Goal: Task Accomplishment & Management: Complete application form

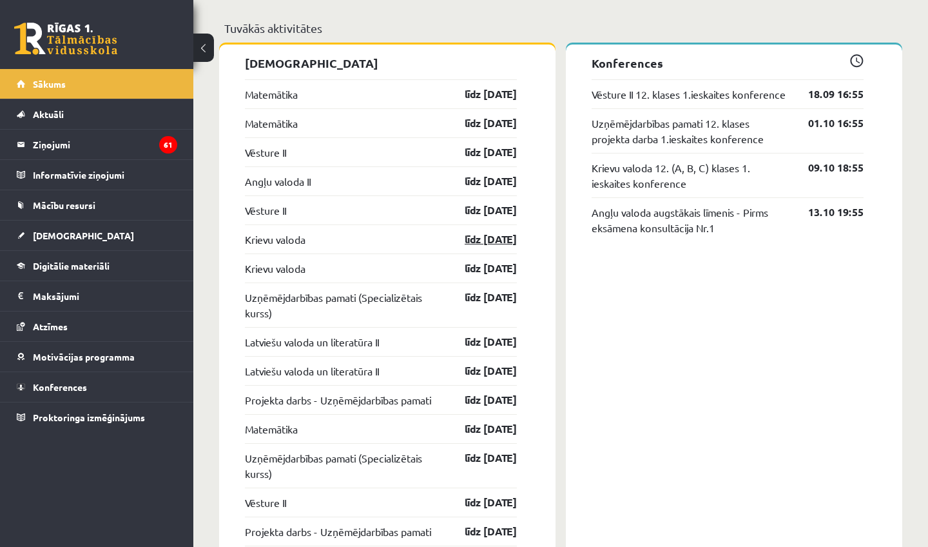
scroll to position [1029, 0]
click at [73, 233] on link "[DEMOGRAPHIC_DATA]" at bounding box center [97, 235] width 160 height 30
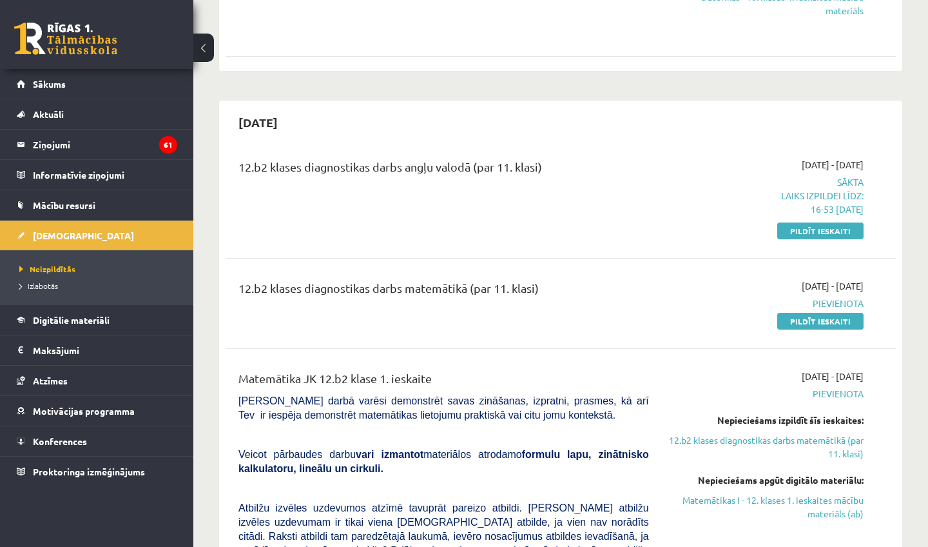
scroll to position [1239, 0]
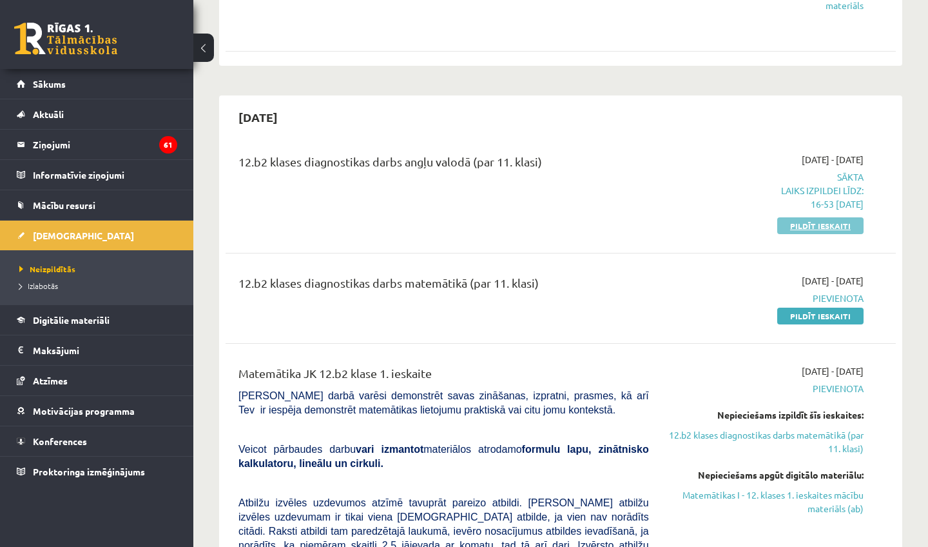
click at [794, 217] on link "Pildīt ieskaiti" at bounding box center [820, 225] width 86 height 17
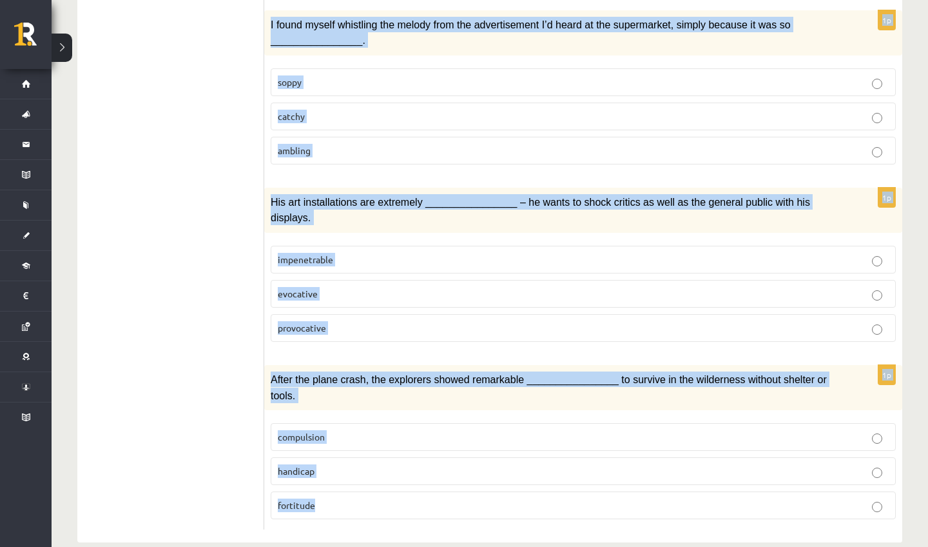
scroll to position [1849, 0]
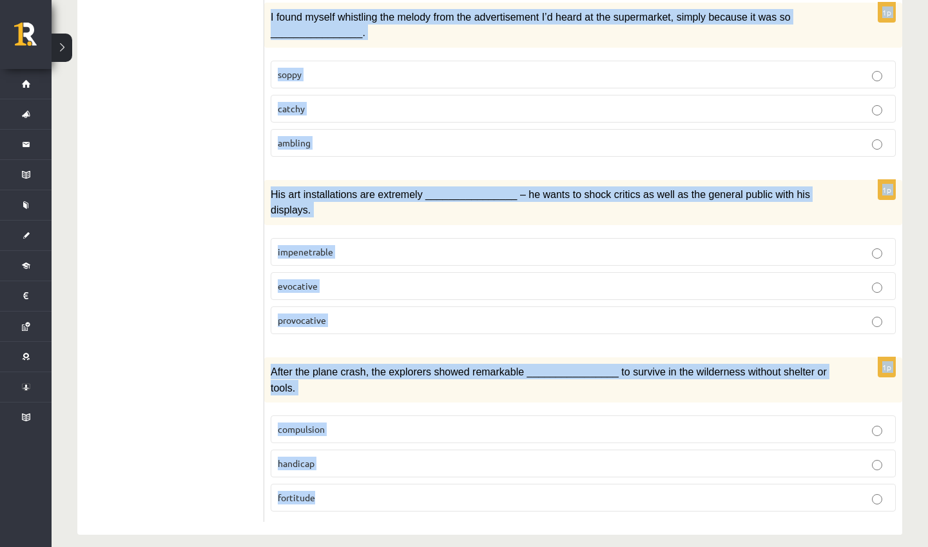
drag, startPoint x: 273, startPoint y: 66, endPoint x: 618, endPoint y: 546, distance: 591.6
copy form "Lor ipsum do s(a) ________________ consectet adipiscin elitse doei tempor incid…"
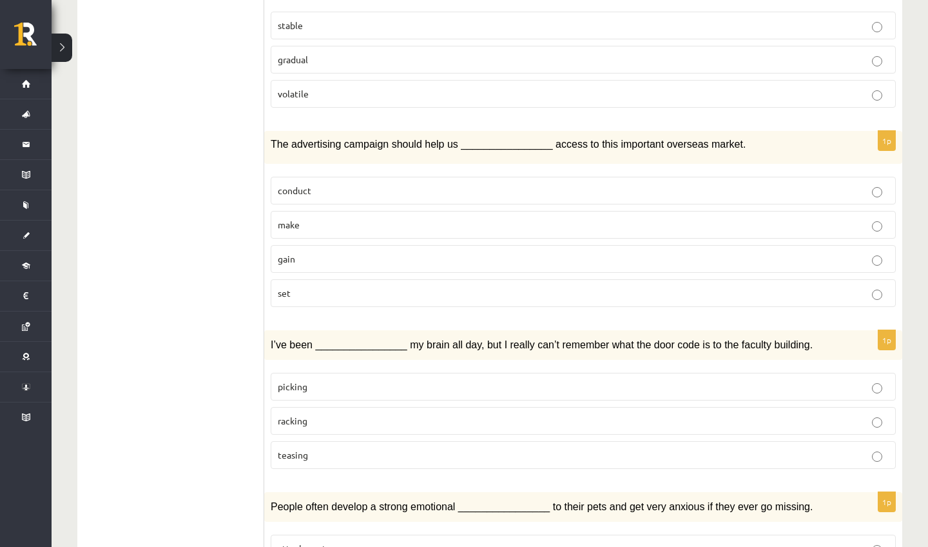
scroll to position [1019, 0]
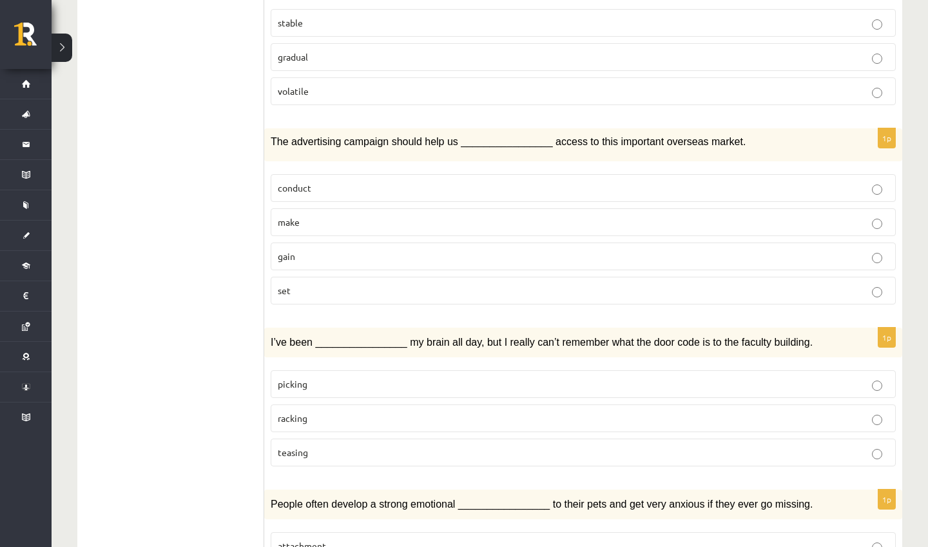
click at [327, 253] on p "gain" at bounding box center [583, 256] width 611 height 14
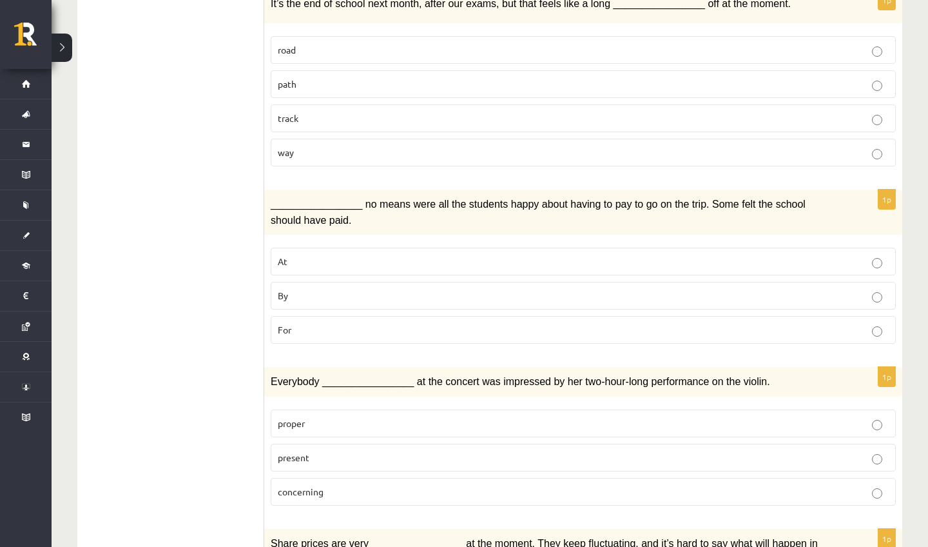
scroll to position [468, 0]
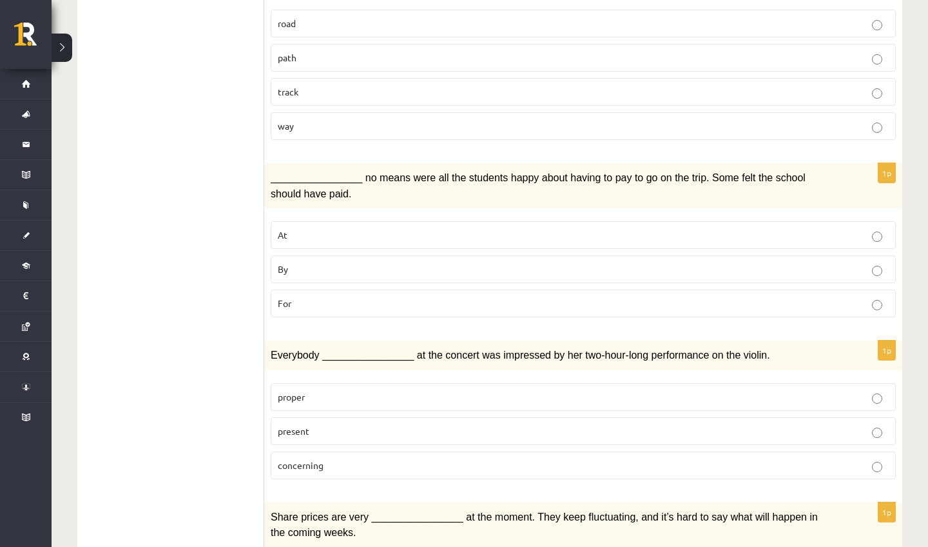
click at [305, 429] on span "present" at bounding box center [294, 431] width 32 height 12
click at [325, 269] on p "By" at bounding box center [583, 269] width 611 height 14
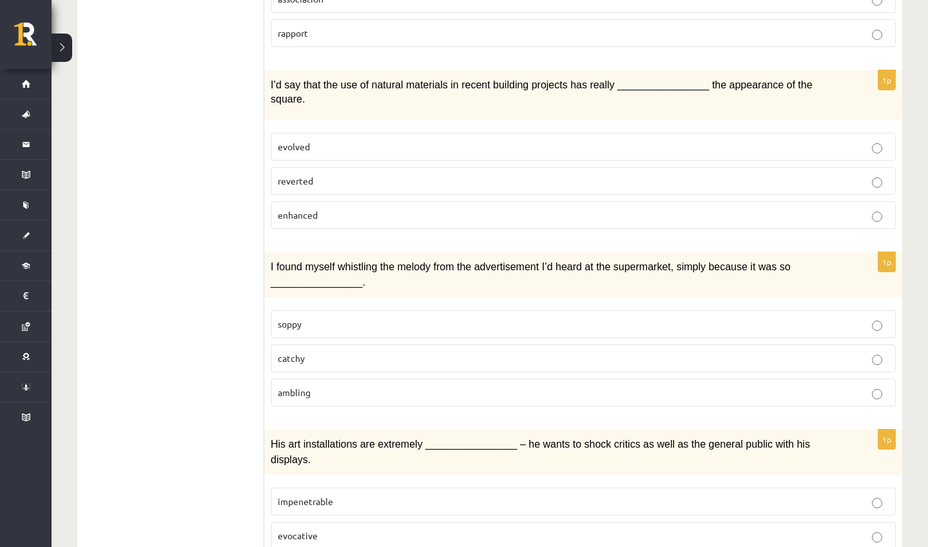
scroll to position [1584, 0]
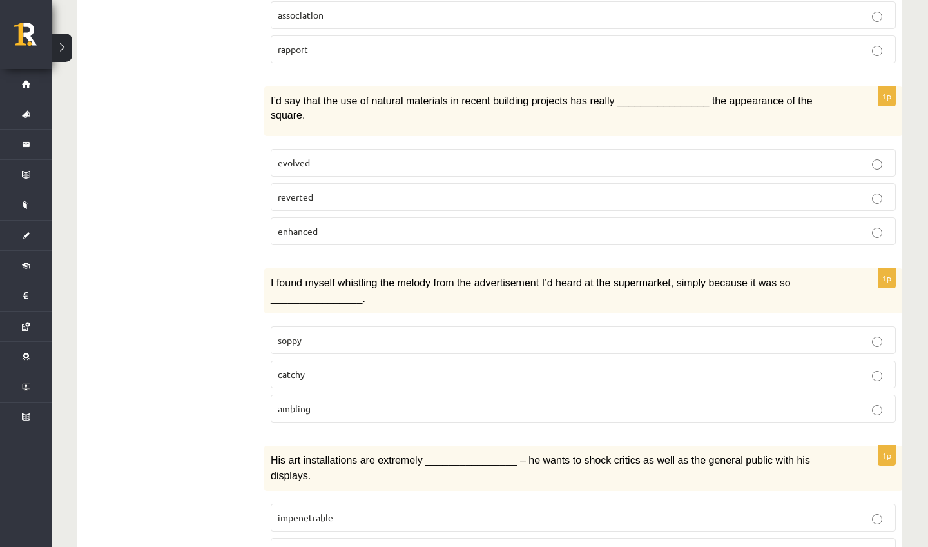
click at [305, 225] on span "enhanced" at bounding box center [298, 231] width 40 height 12
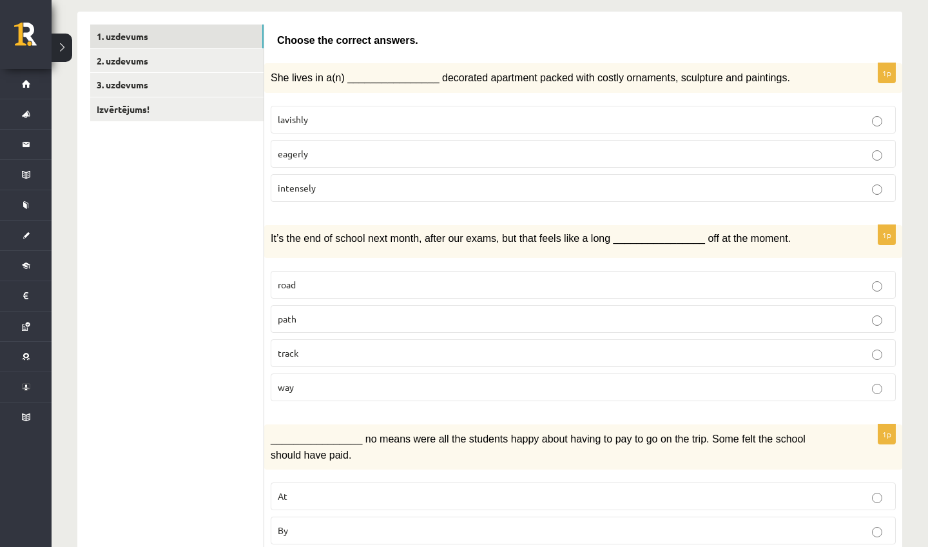
scroll to position [208, 0]
click at [304, 114] on span "lavishly" at bounding box center [293, 119] width 30 height 12
click at [332, 389] on p "way" at bounding box center [583, 387] width 611 height 14
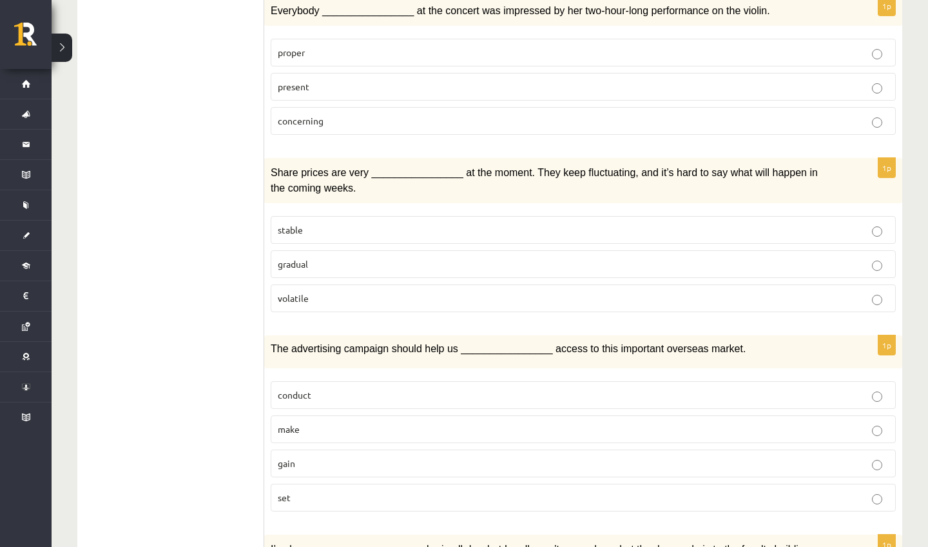
scroll to position [815, 0]
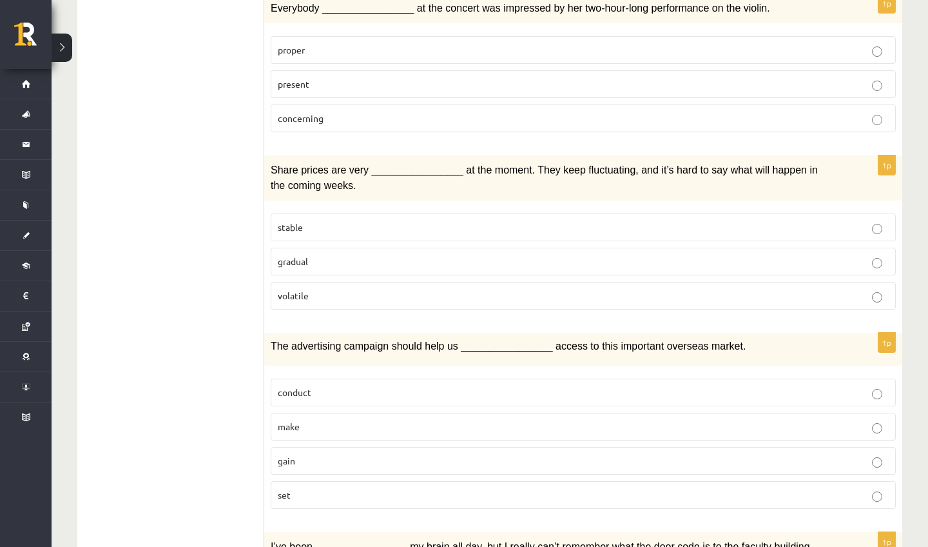
click at [311, 301] on label "volatile" at bounding box center [583, 296] width 625 height 28
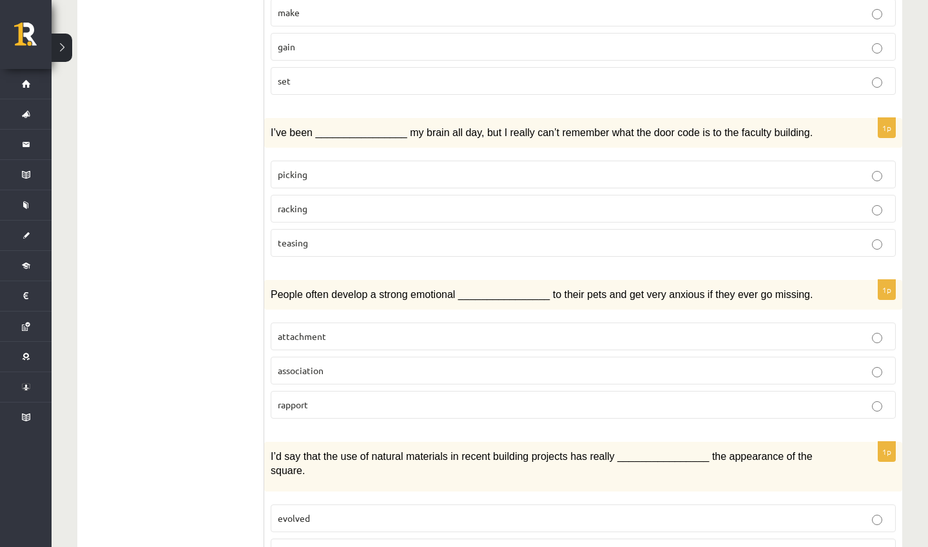
scroll to position [1229, 0]
click at [307, 202] on span "racking" at bounding box center [293, 208] width 30 height 12
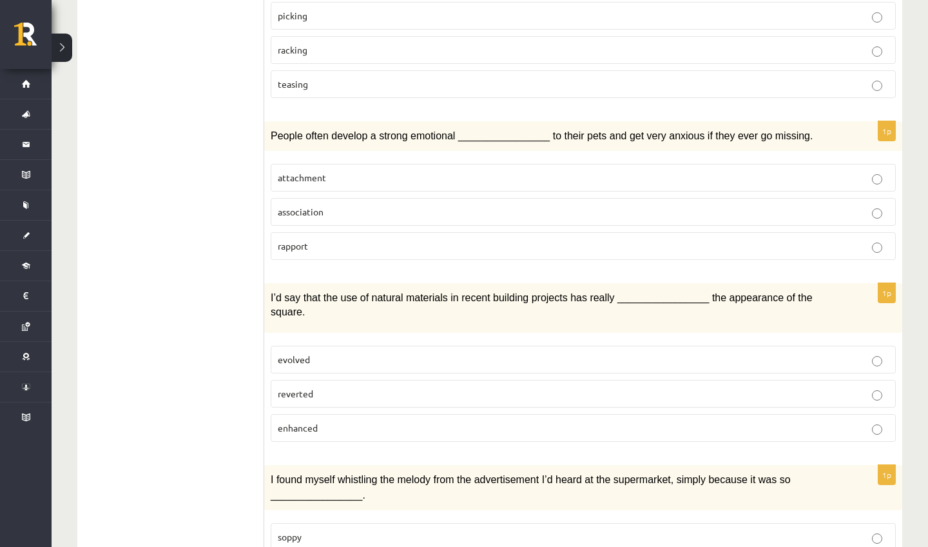
scroll to position [1397, 0]
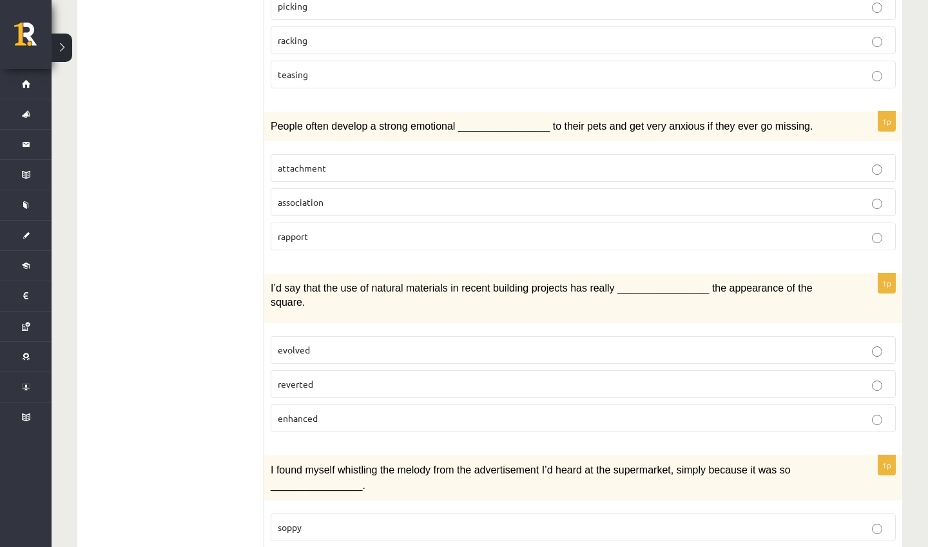
click at [316, 162] on span "attachment" at bounding box center [302, 168] width 48 height 12
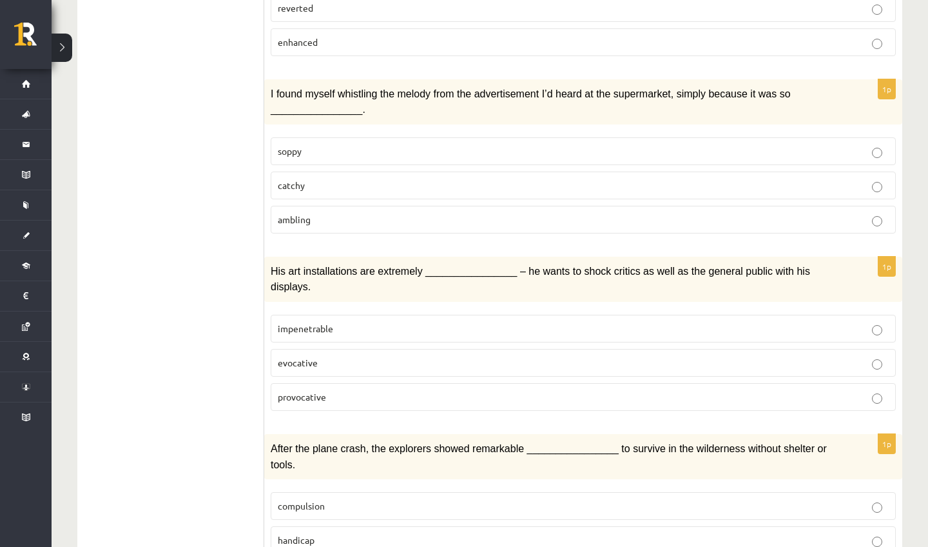
scroll to position [1772, 0]
click at [402, 183] on label "catchy" at bounding box center [583, 186] width 625 height 28
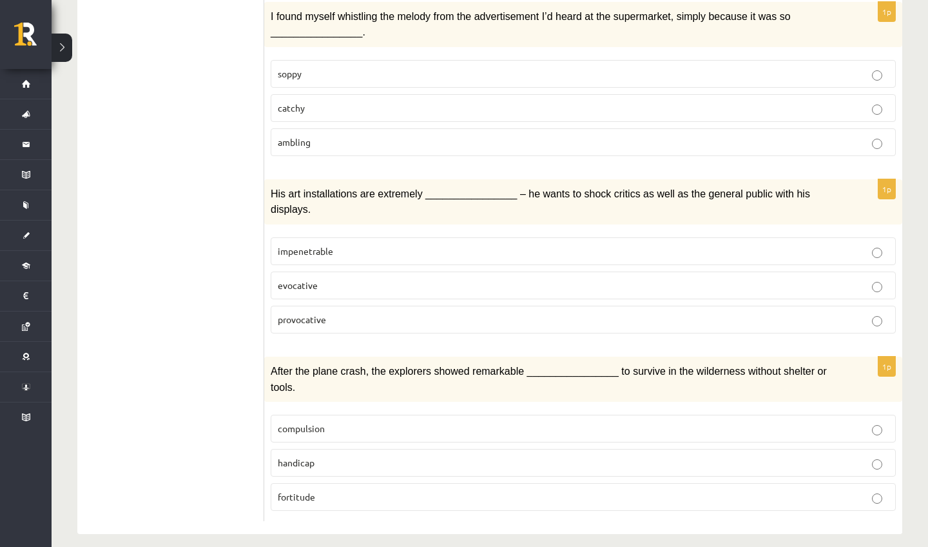
scroll to position [1849, 0]
click at [298, 491] on span "fortitude" at bounding box center [296, 497] width 37 height 12
click at [383, 313] on p "provocative" at bounding box center [583, 320] width 611 height 14
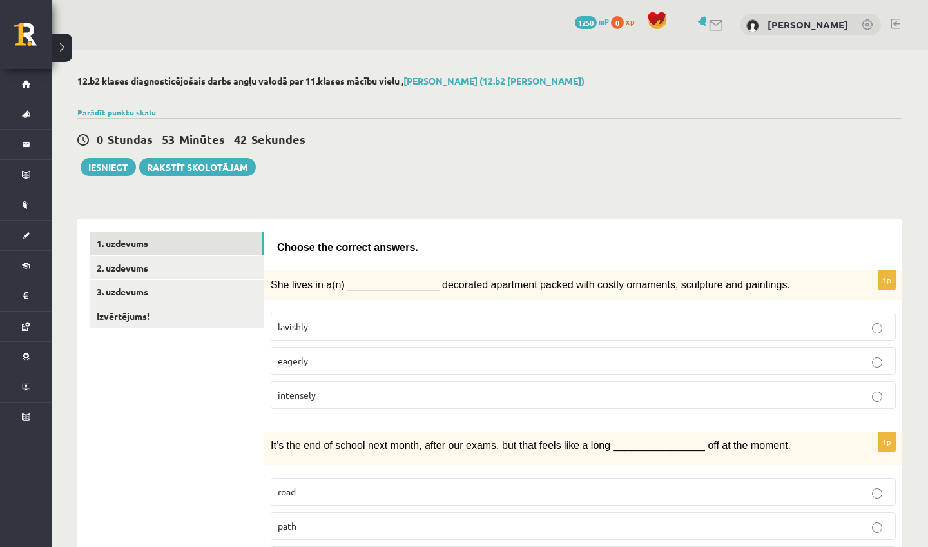
scroll to position [0, 0]
click at [168, 263] on link "2. uzdevums" at bounding box center [176, 268] width 173 height 24
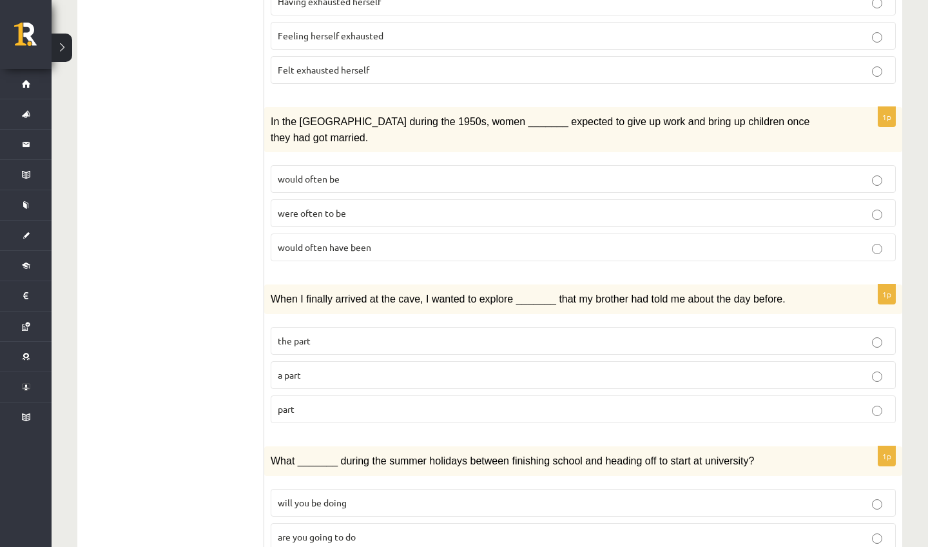
scroll to position [1238, 0]
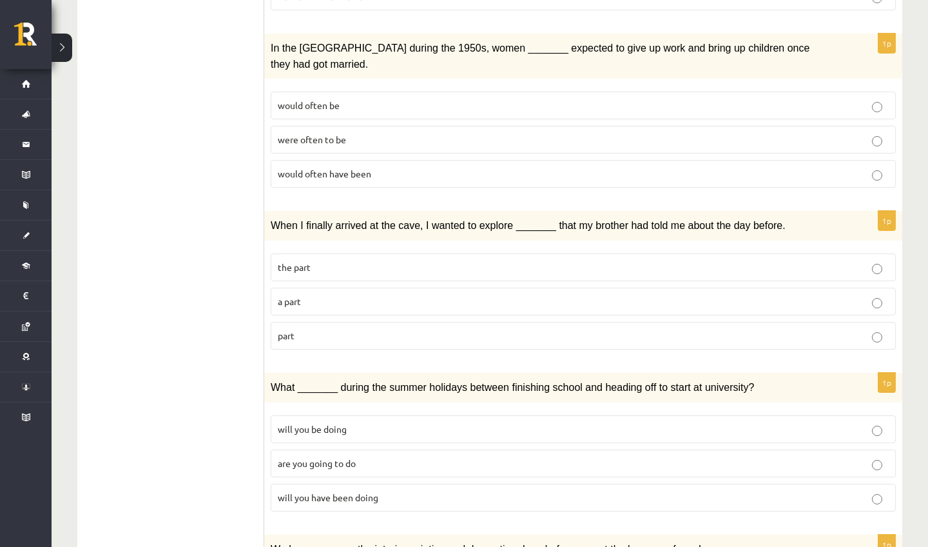
click at [375, 483] on label "will you have been doing" at bounding box center [583, 497] width 625 height 28
click at [343, 329] on p "part" at bounding box center [583, 336] width 611 height 14
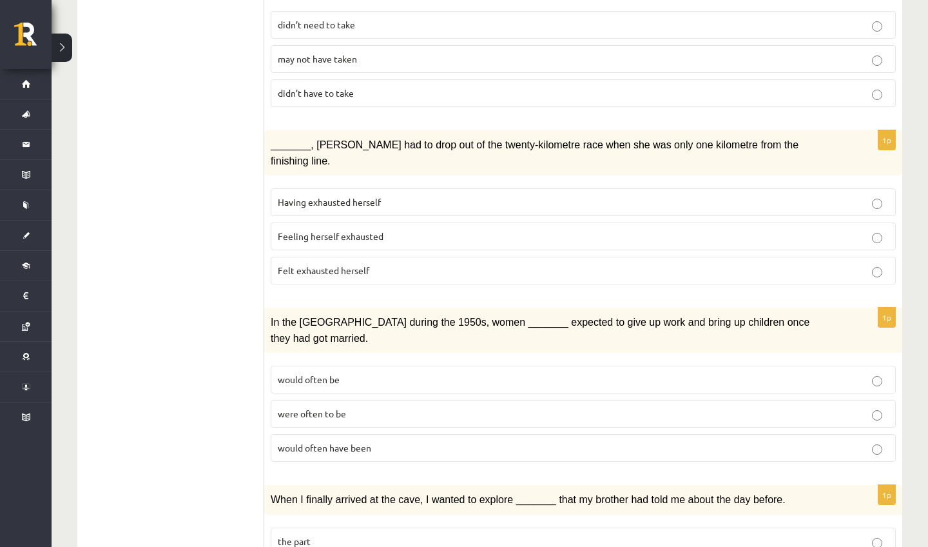
scroll to position [964, 0]
click at [364, 264] on p "Felt exhausted herself" at bounding box center [583, 271] width 611 height 14
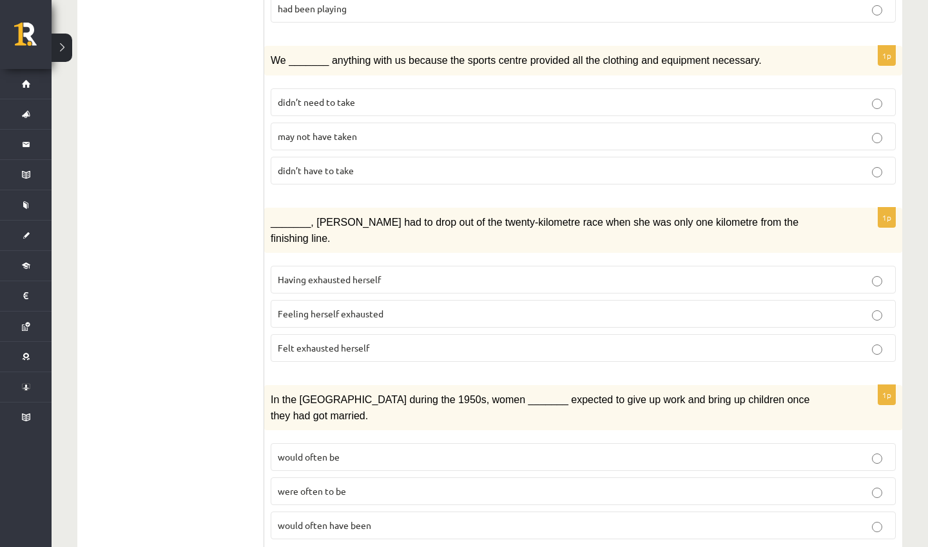
scroll to position [863, 0]
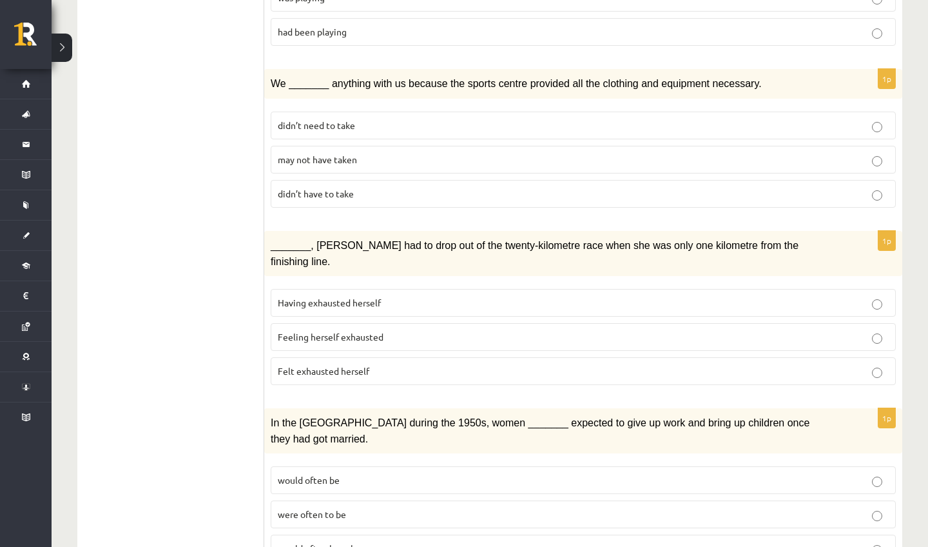
click at [362, 153] on p "may not have taken" at bounding box center [583, 160] width 611 height 14
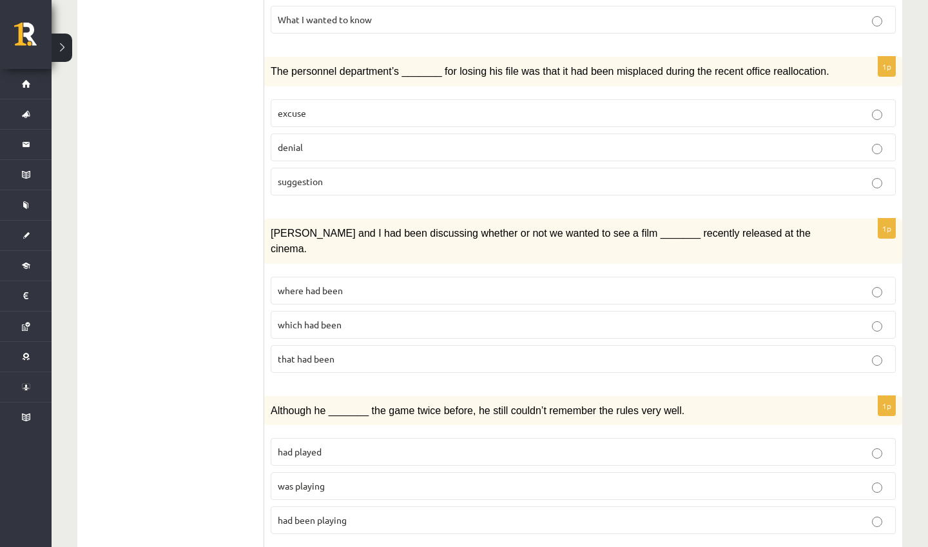
scroll to position [371, 0]
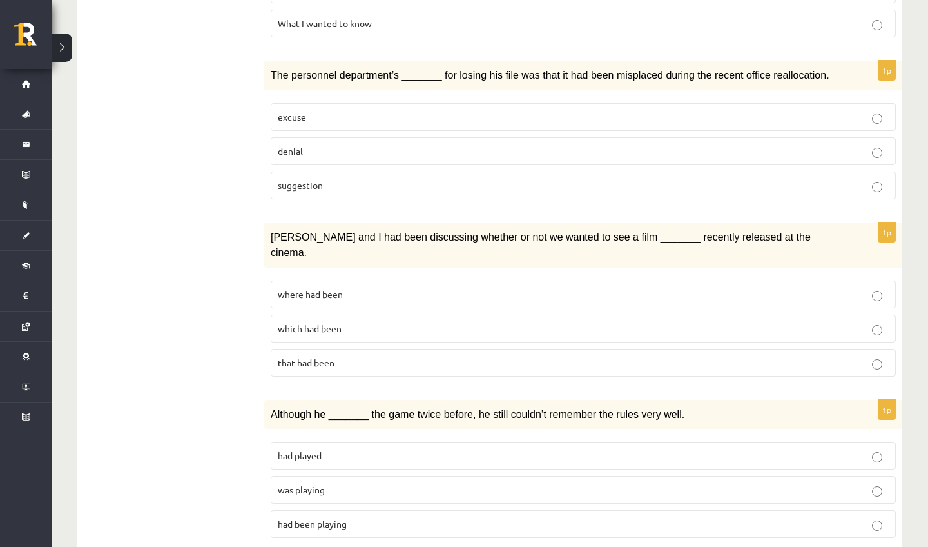
click at [339, 159] on label "denial" at bounding box center [583, 151] width 625 height 28
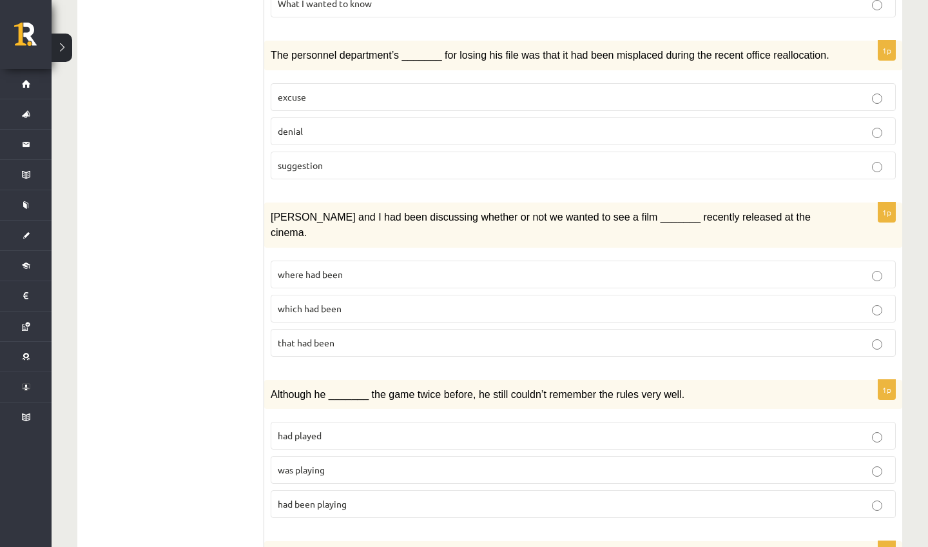
scroll to position [389, 0]
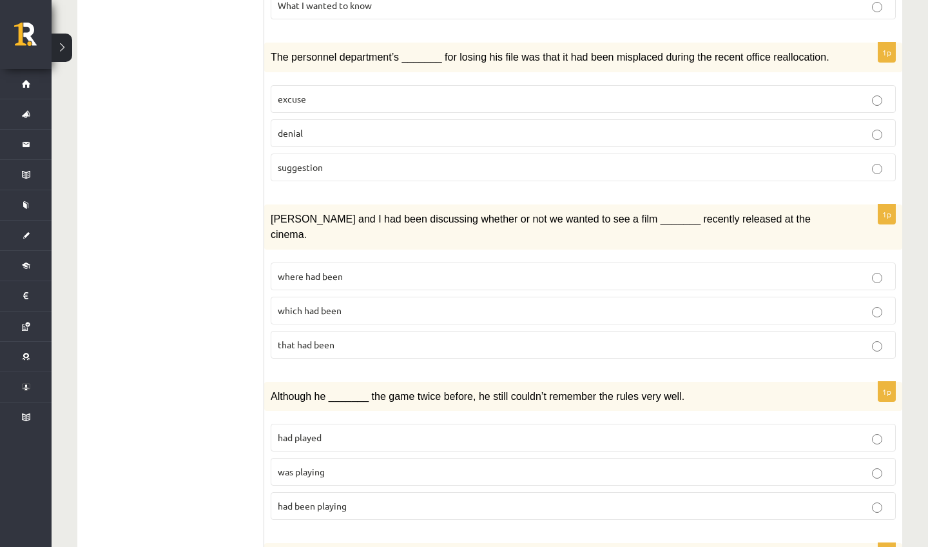
click at [326, 270] on span "where had been" at bounding box center [310, 276] width 65 height 12
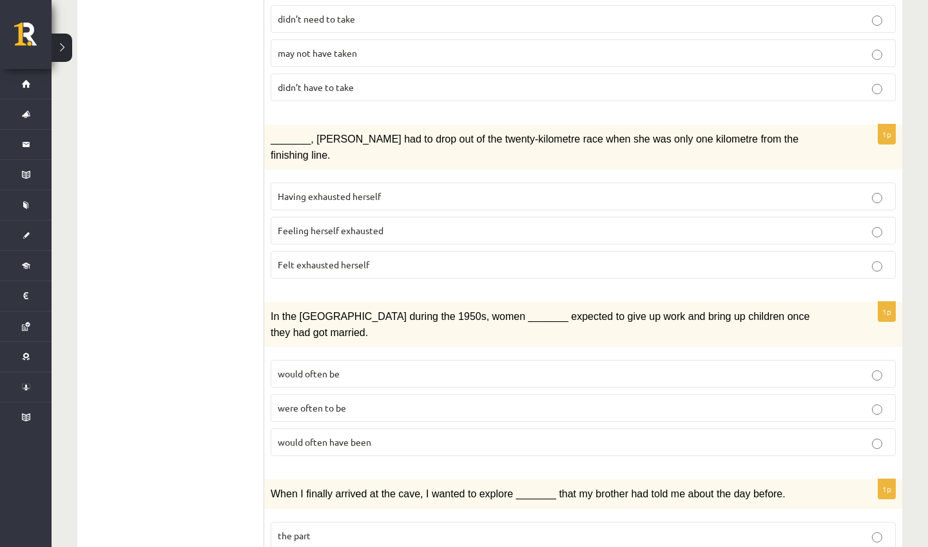
scroll to position [970, 0]
click at [356, 400] on p "were often to be" at bounding box center [583, 407] width 611 height 14
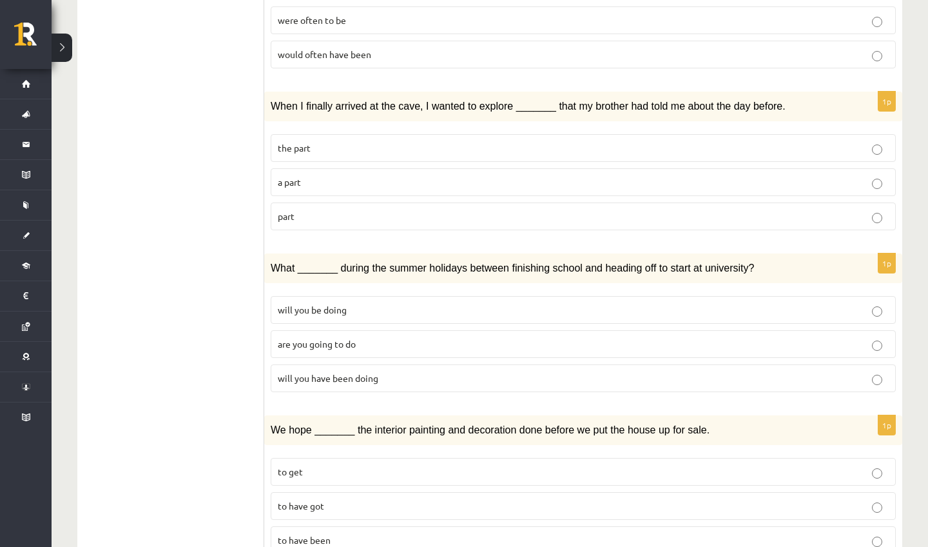
scroll to position [1356, 0]
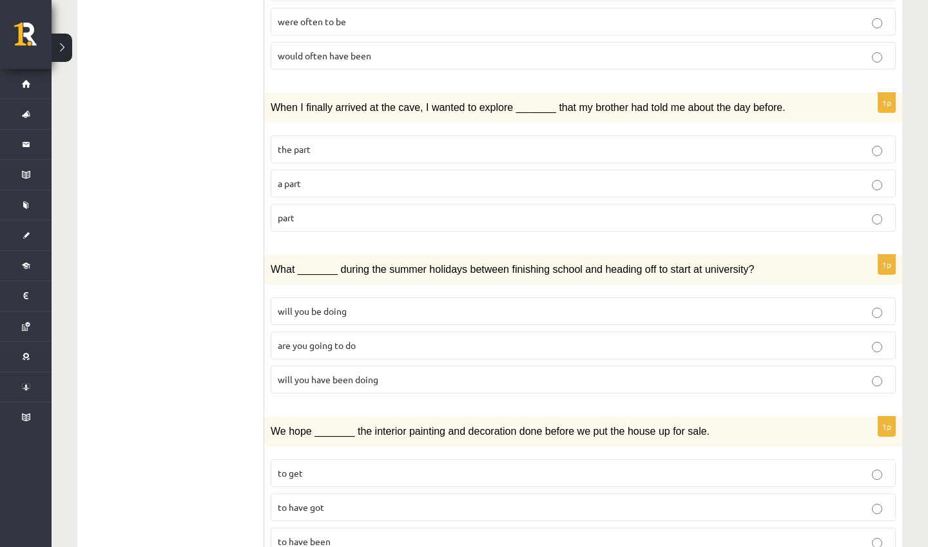
click at [302, 535] on span "to have been" at bounding box center [304, 541] width 53 height 12
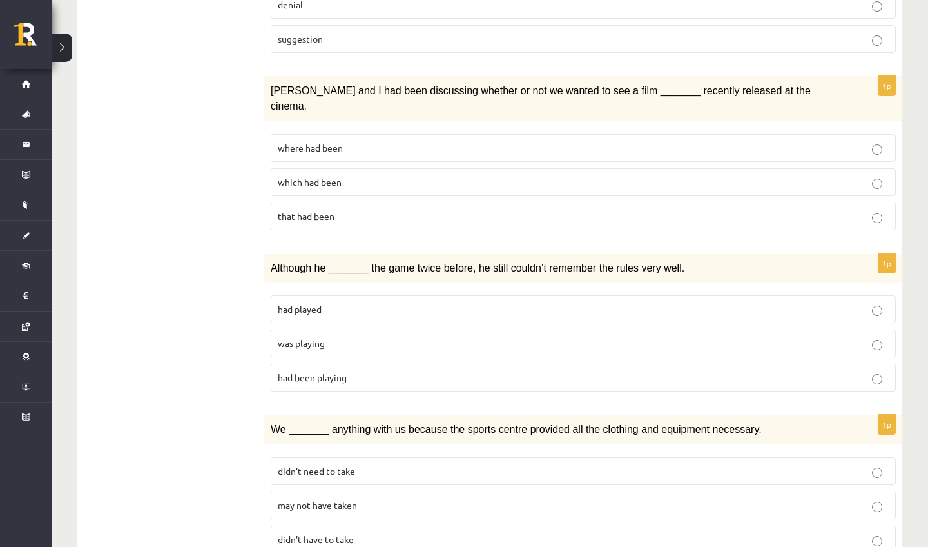
scroll to position [518, 0]
click at [376, 336] on p "was playing" at bounding box center [583, 343] width 611 height 14
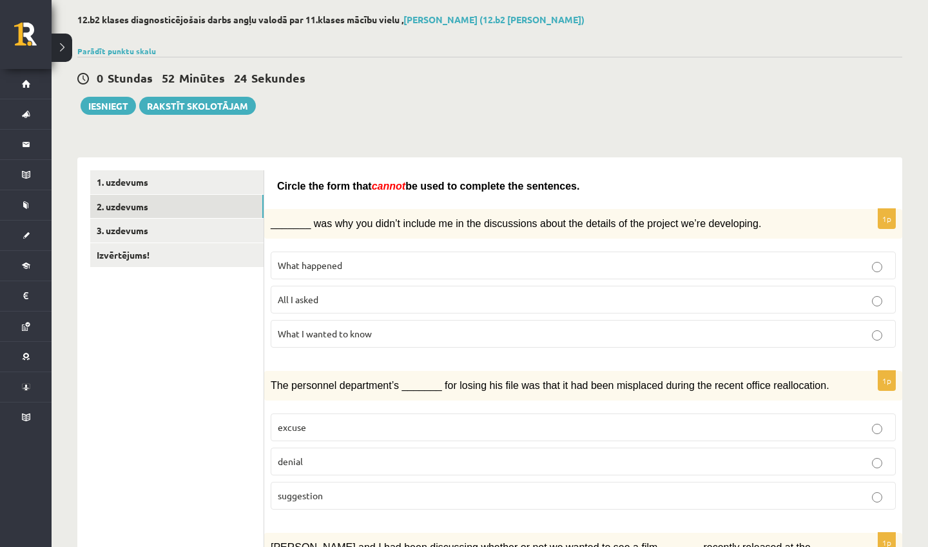
scroll to position [64, 0]
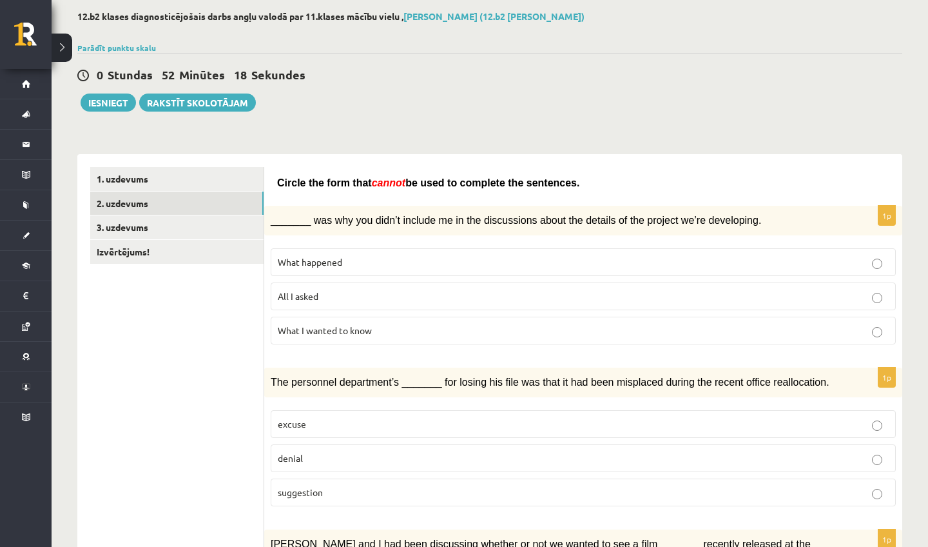
click at [367, 251] on label "What happened" at bounding box center [583, 262] width 625 height 28
click at [219, 224] on link "3. uzdevums" at bounding box center [176, 227] width 173 height 24
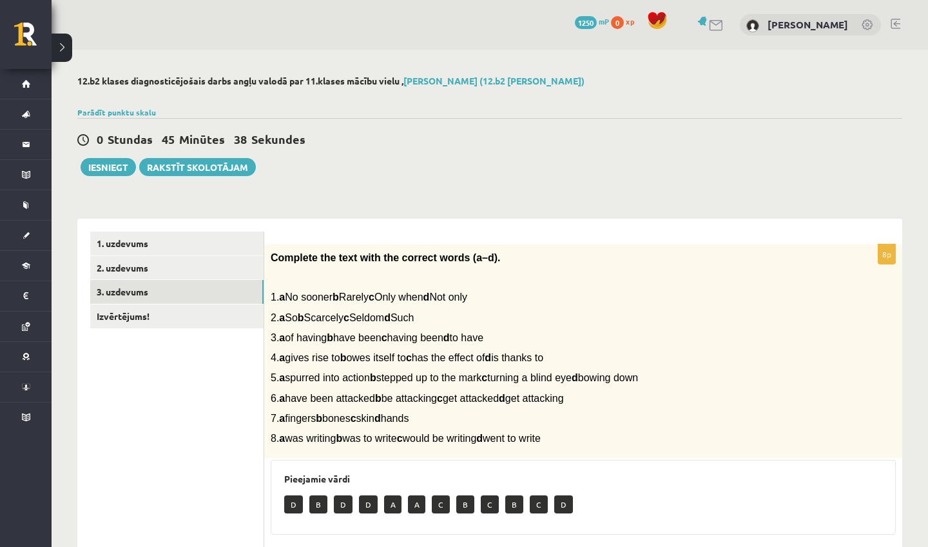
scroll to position [0, 0]
type input "*"
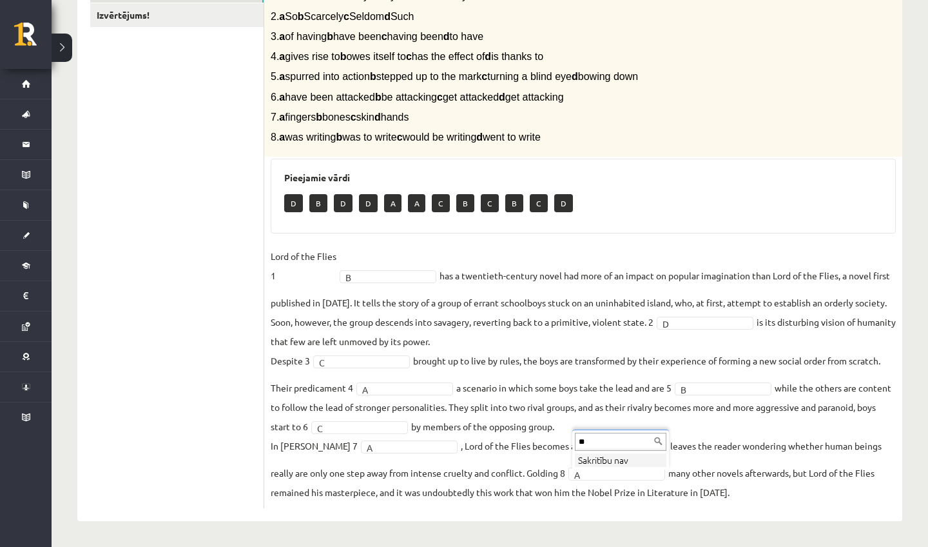
type input "*"
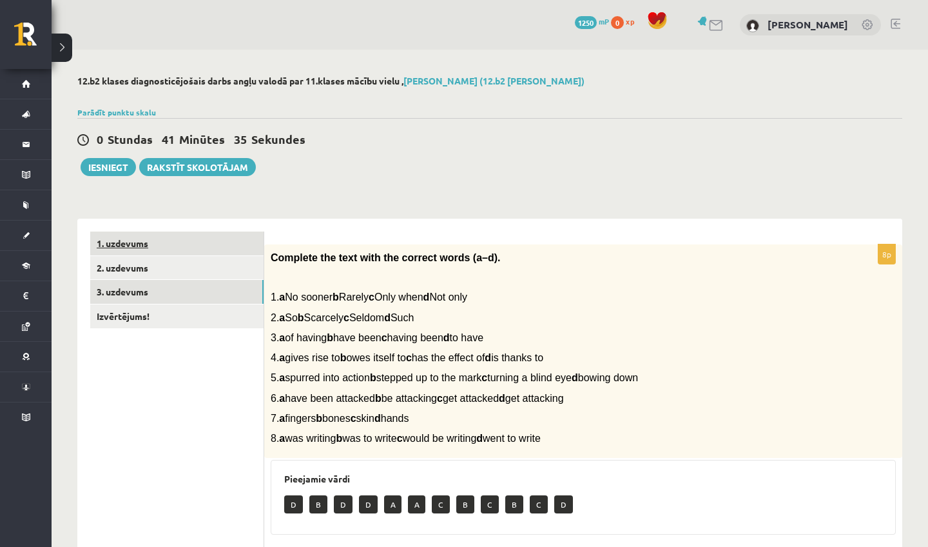
click at [133, 238] on link "1. uzdevums" at bounding box center [176, 243] width 173 height 24
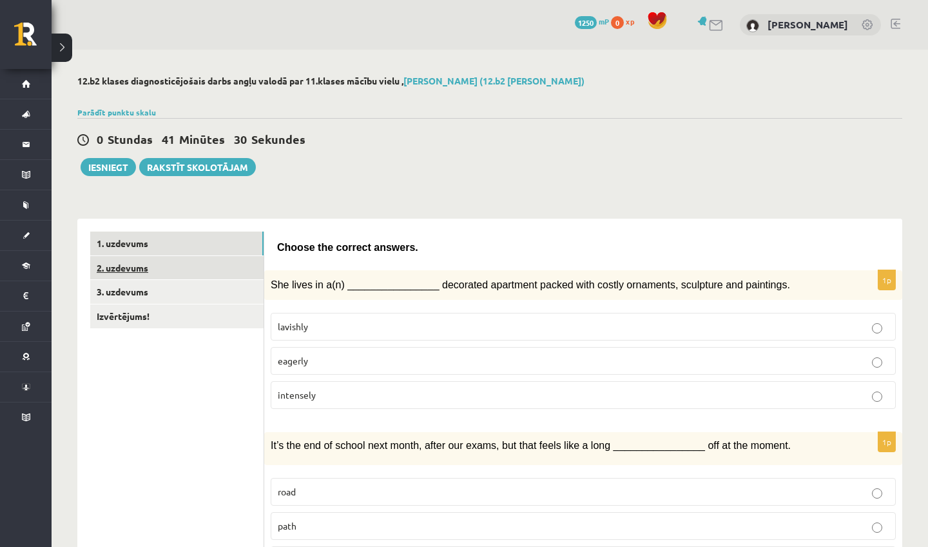
click at [186, 272] on link "2. uzdevums" at bounding box center [176, 268] width 173 height 24
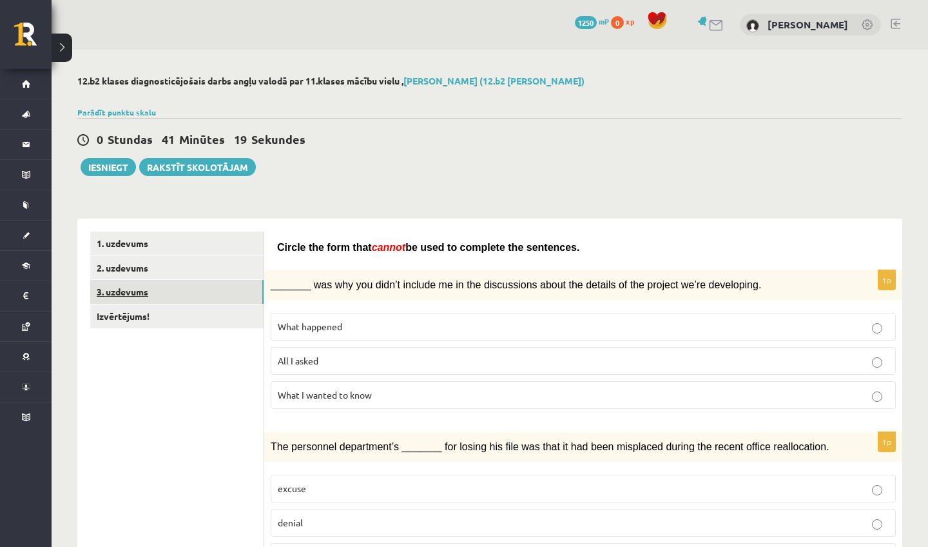
click at [181, 295] on link "3. uzdevums" at bounding box center [176, 292] width 173 height 24
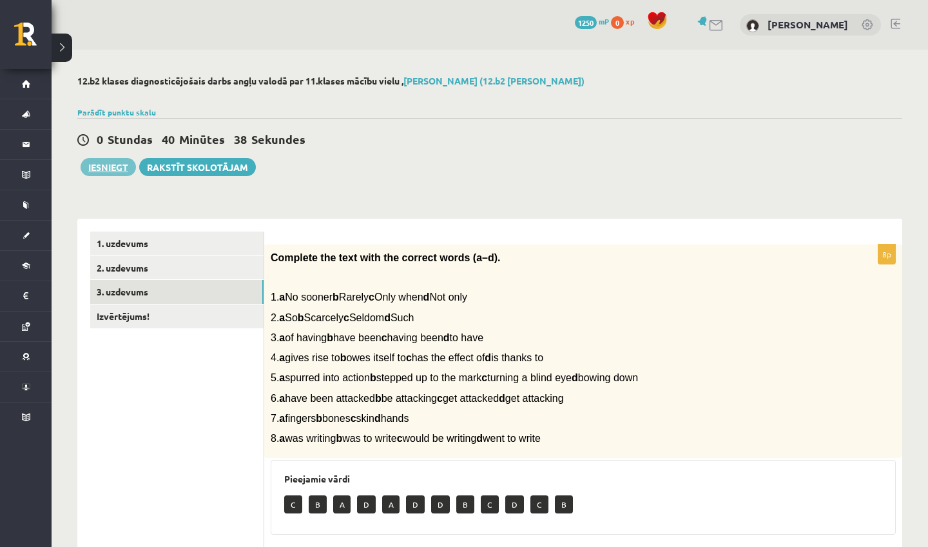
click at [100, 165] on button "Iesniegt" at bounding box center [108, 167] width 55 height 18
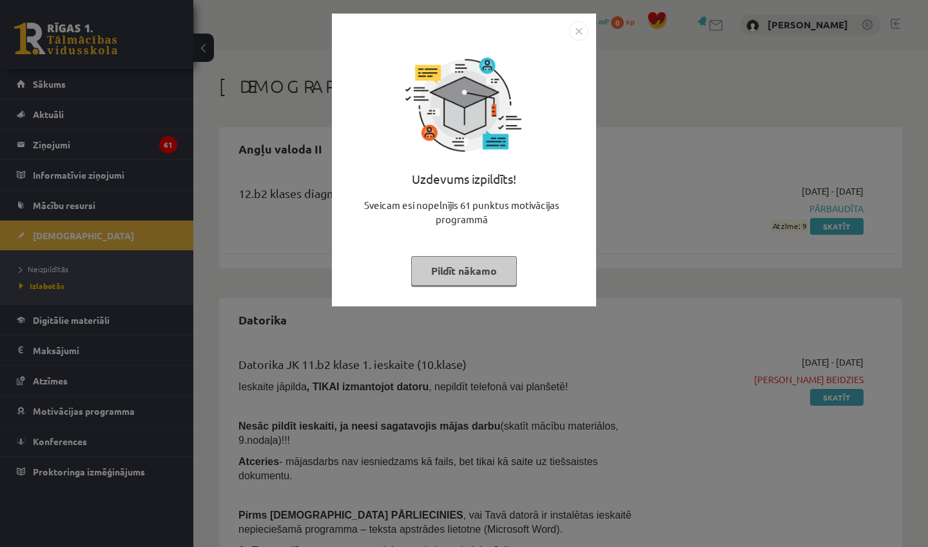
click at [580, 30] on img "Close" at bounding box center [578, 30] width 19 height 19
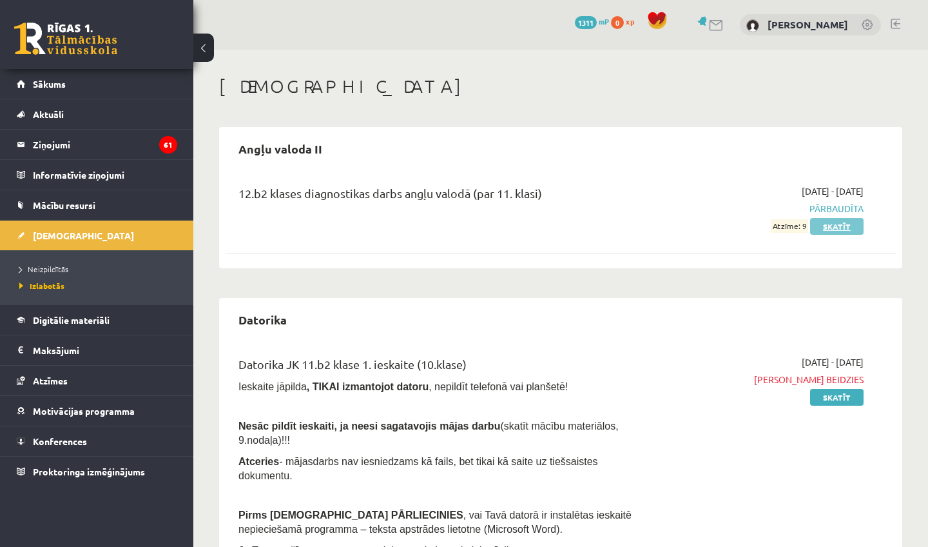
click at [838, 219] on link "Skatīt" at bounding box center [836, 226] width 53 height 17
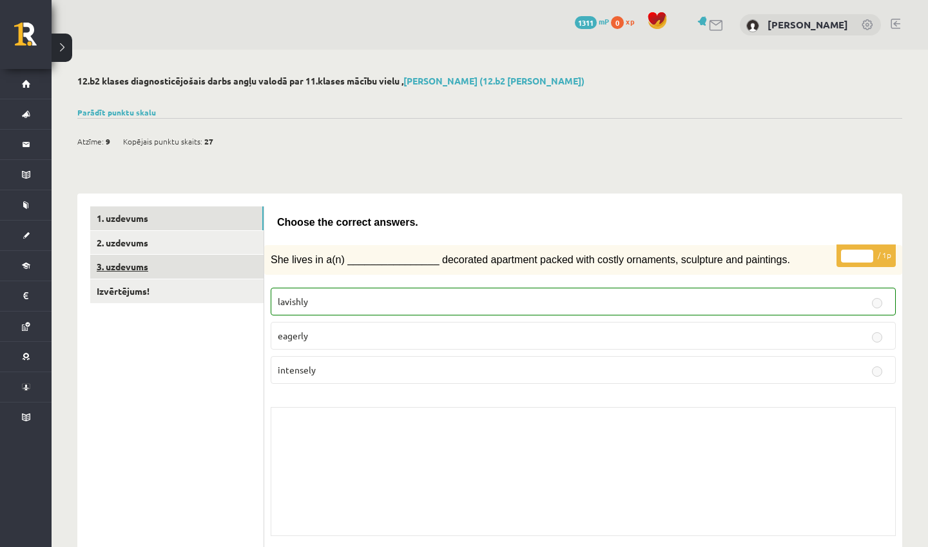
click at [182, 269] on link "3. uzdevums" at bounding box center [176, 267] width 173 height 24
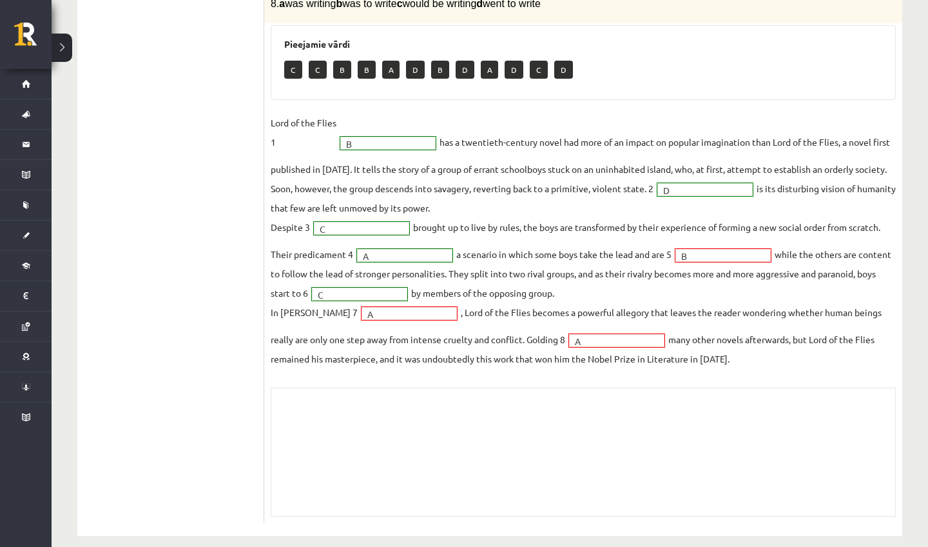
scroll to position [407, 0]
